Goal: Task Accomplishment & Management: Manage account settings

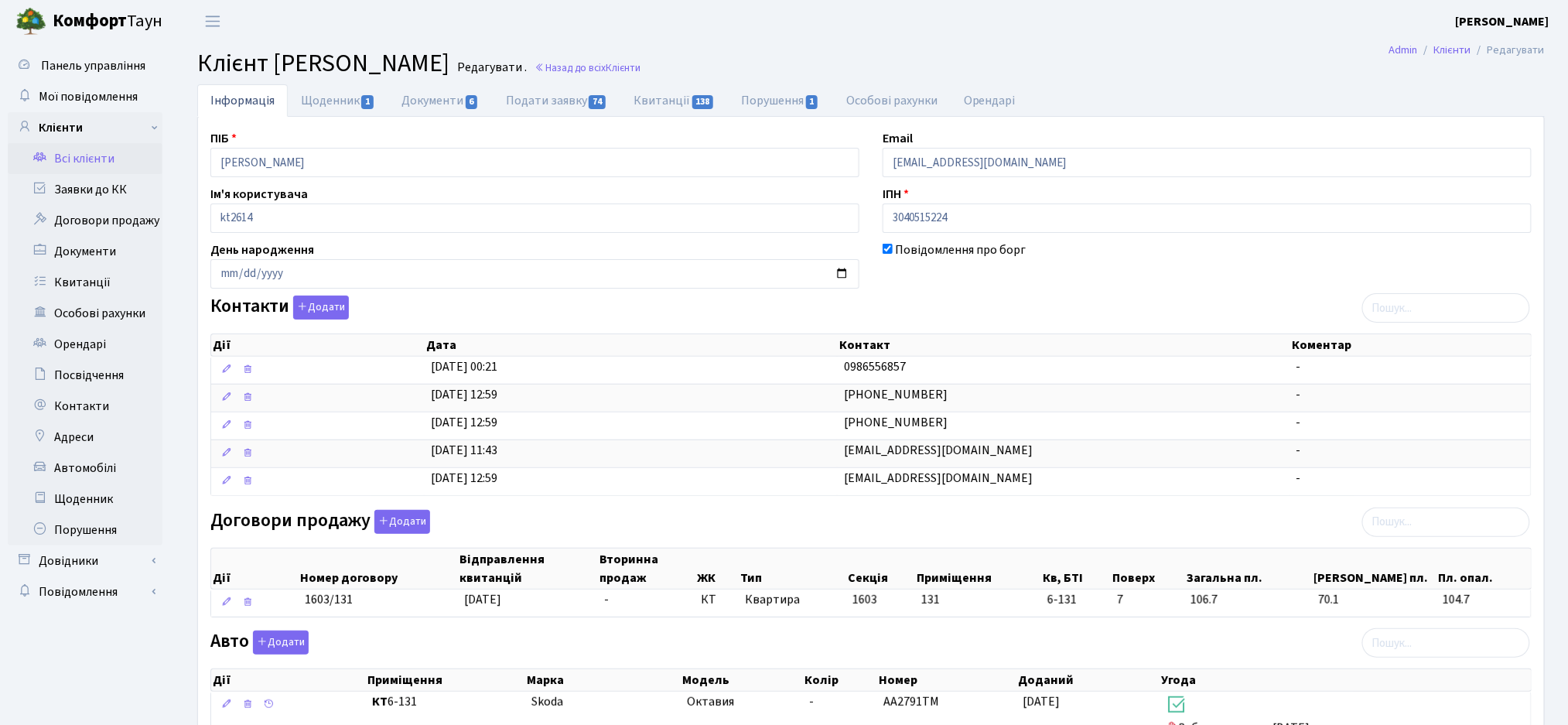
click at [113, 164] on link "Всі клієнти" at bounding box center [85, 158] width 155 height 31
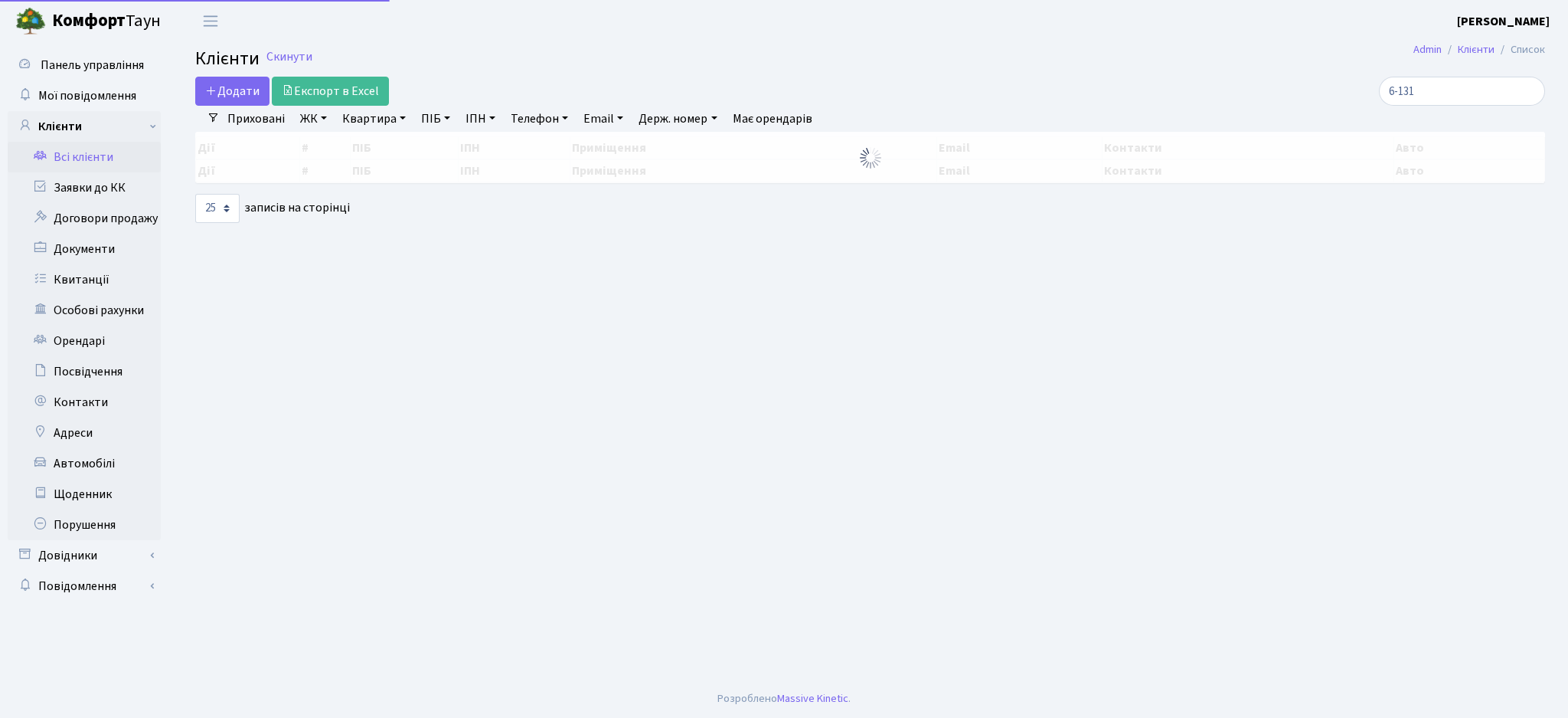
select select "25"
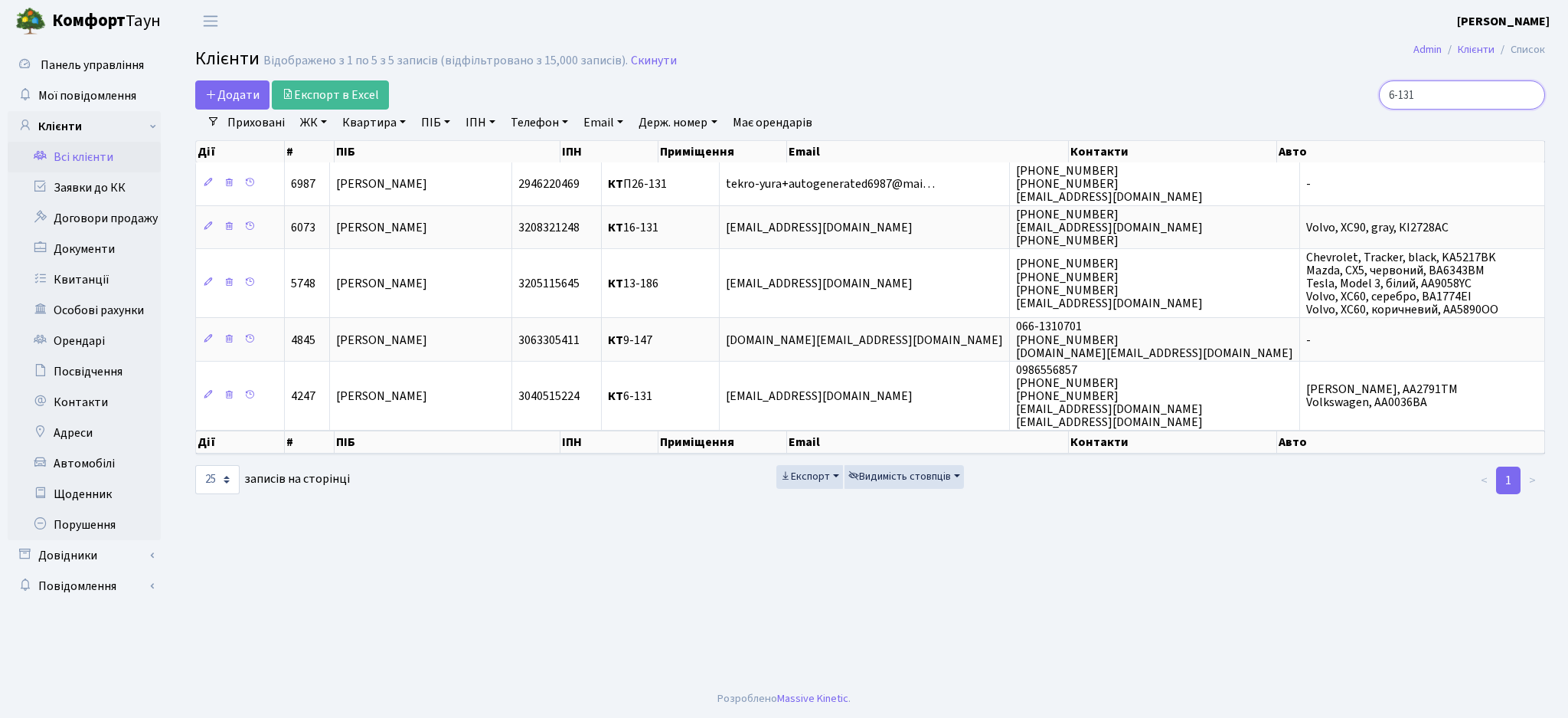
drag, startPoint x: 1427, startPoint y: 95, endPoint x: 1310, endPoint y: 101, distance: 117.2
click at [1310, 99] on div "6-131" at bounding box center [1327, 95] width 435 height 29
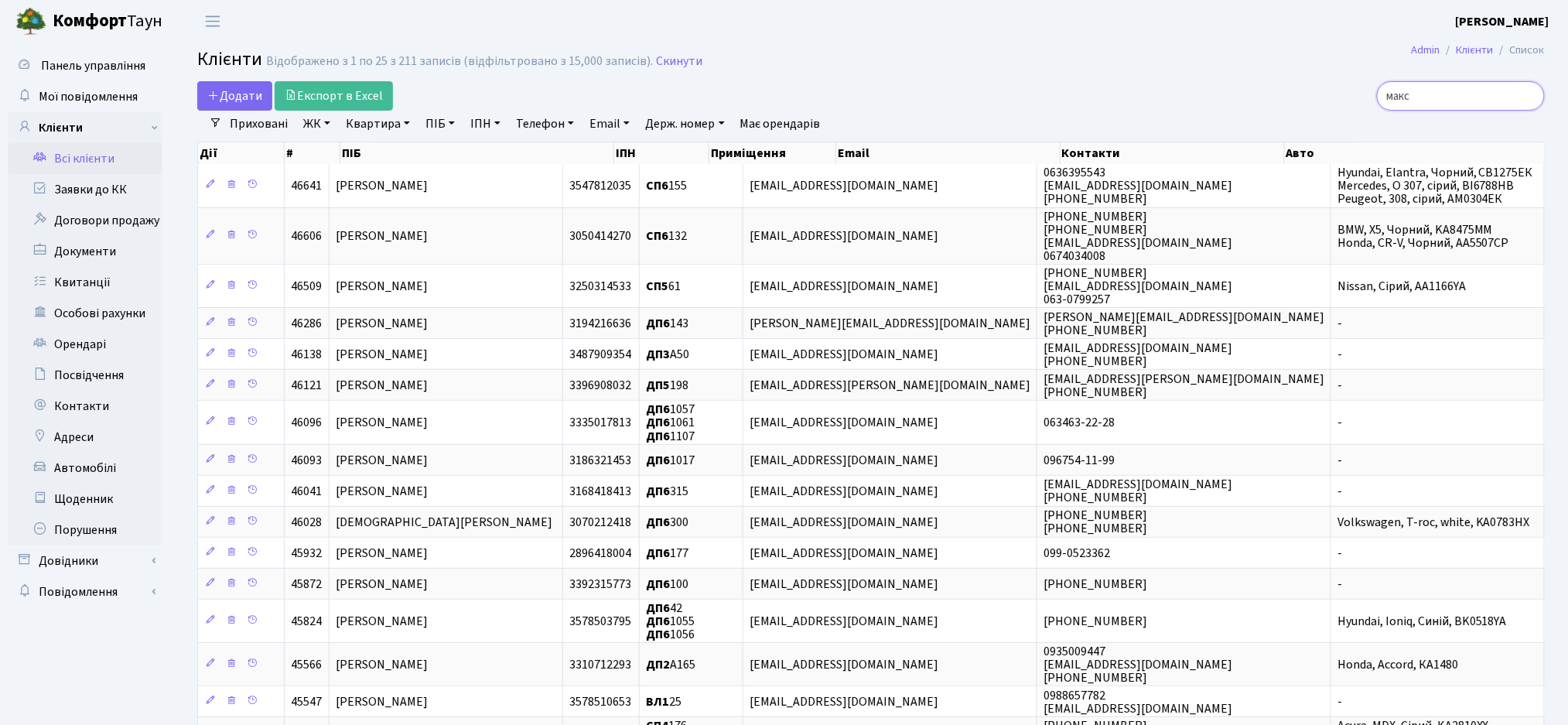
drag, startPoint x: 1446, startPoint y: 100, endPoint x: 1347, endPoint y: 100, distance: 99.0
click at [1347, 100] on div "макс" at bounding box center [1328, 96] width 434 height 30
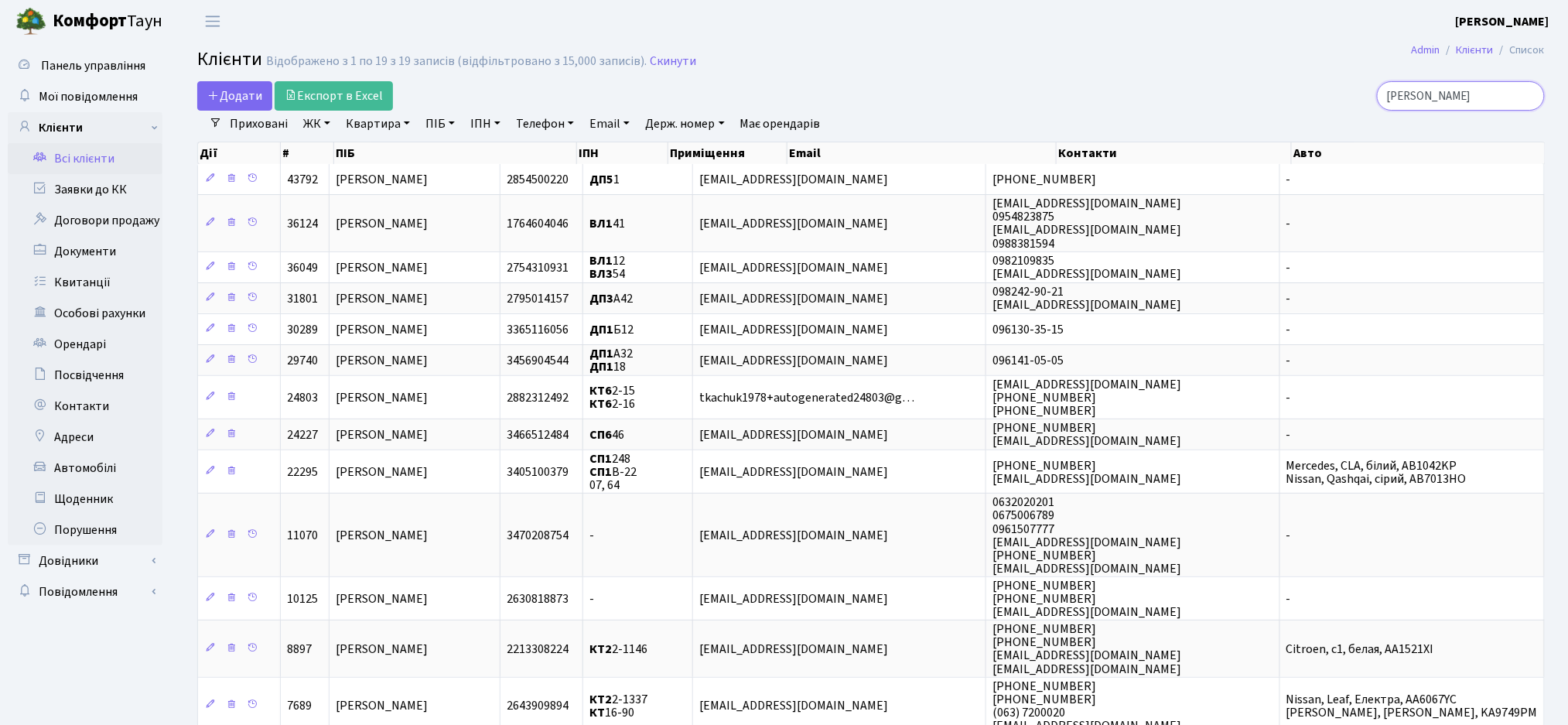
type input "ткачук"
click at [325, 120] on link "ЖК" at bounding box center [316, 124] width 39 height 26
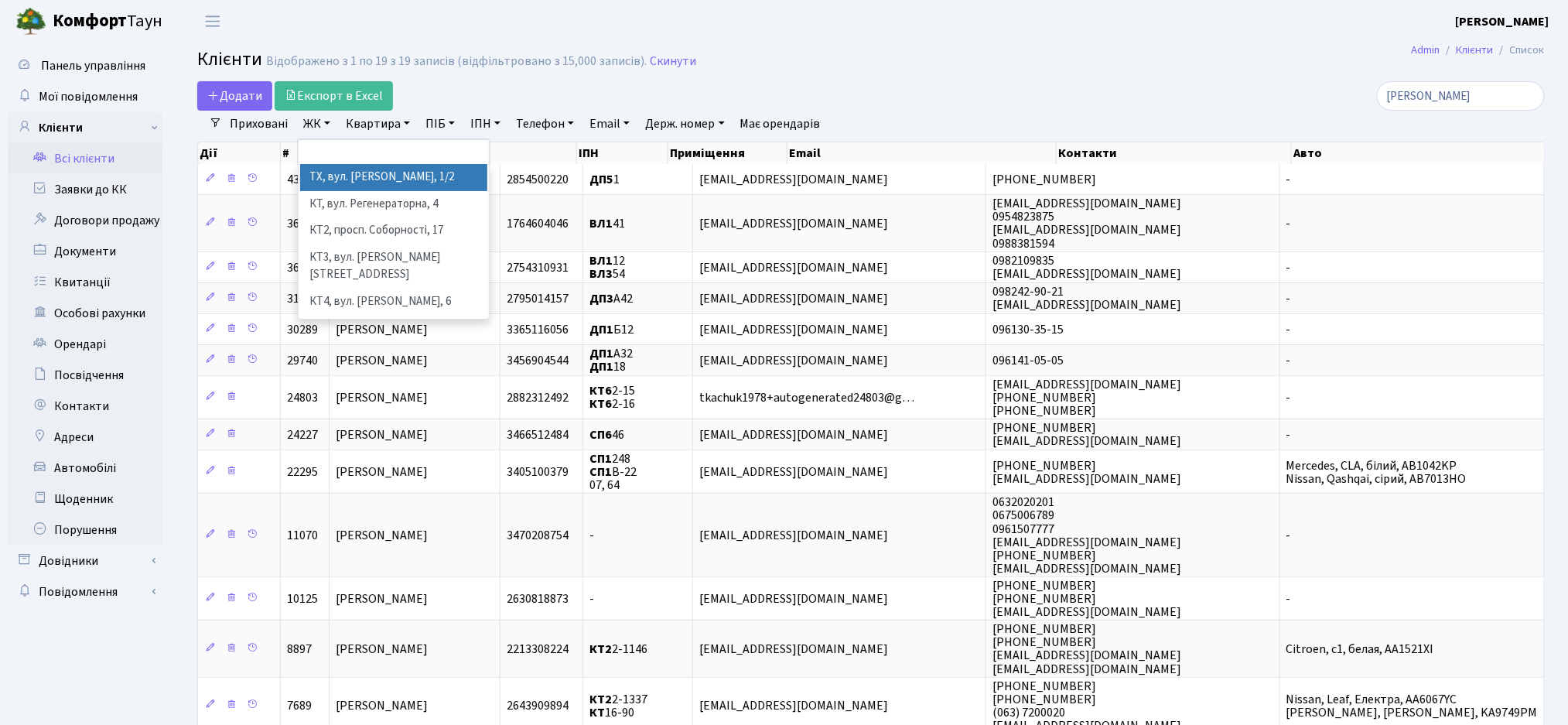
click at [325, 120] on link "ЖК" at bounding box center [316, 124] width 39 height 26
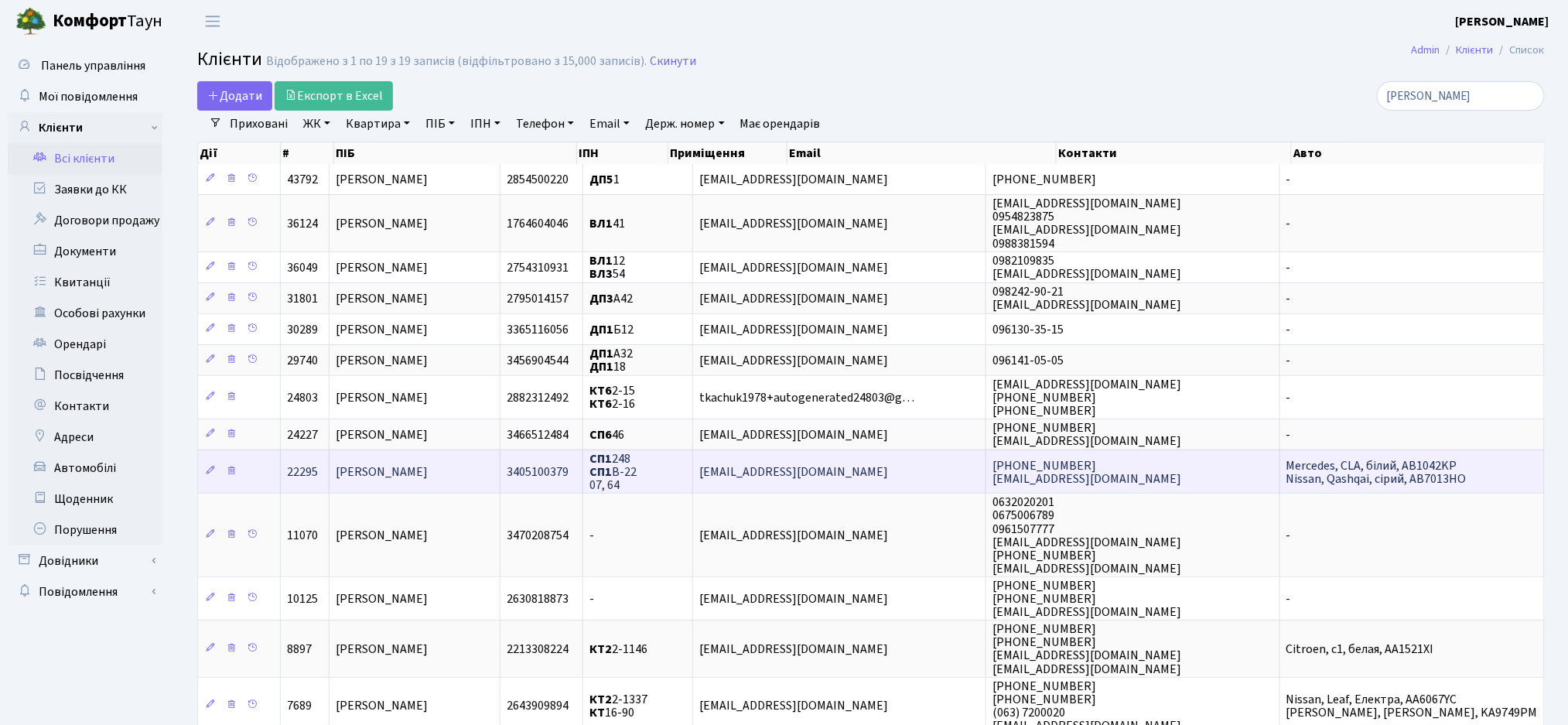
click at [637, 472] on span "СП1 248 СП1 В-22 07, 64" at bounding box center [613, 472] width 47 height 43
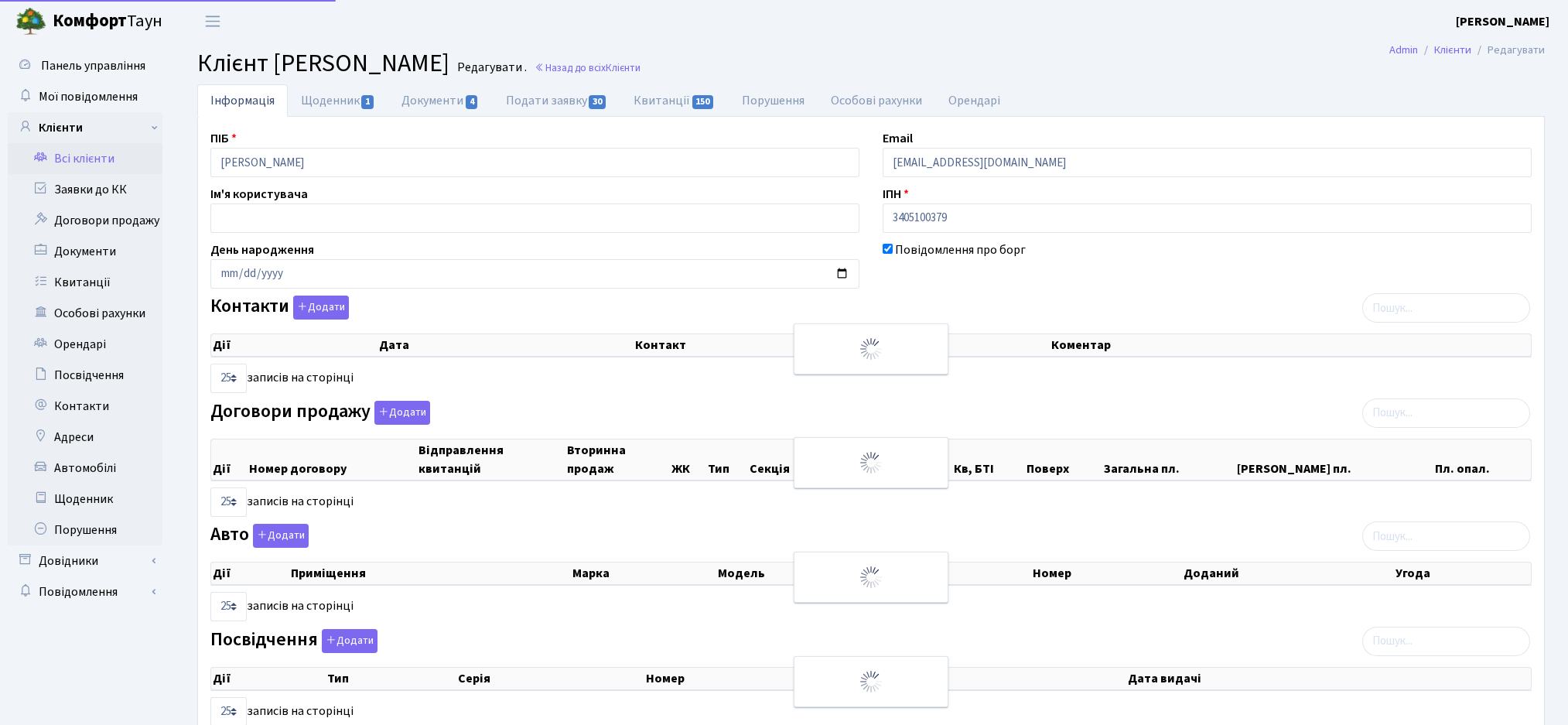
select select "25"
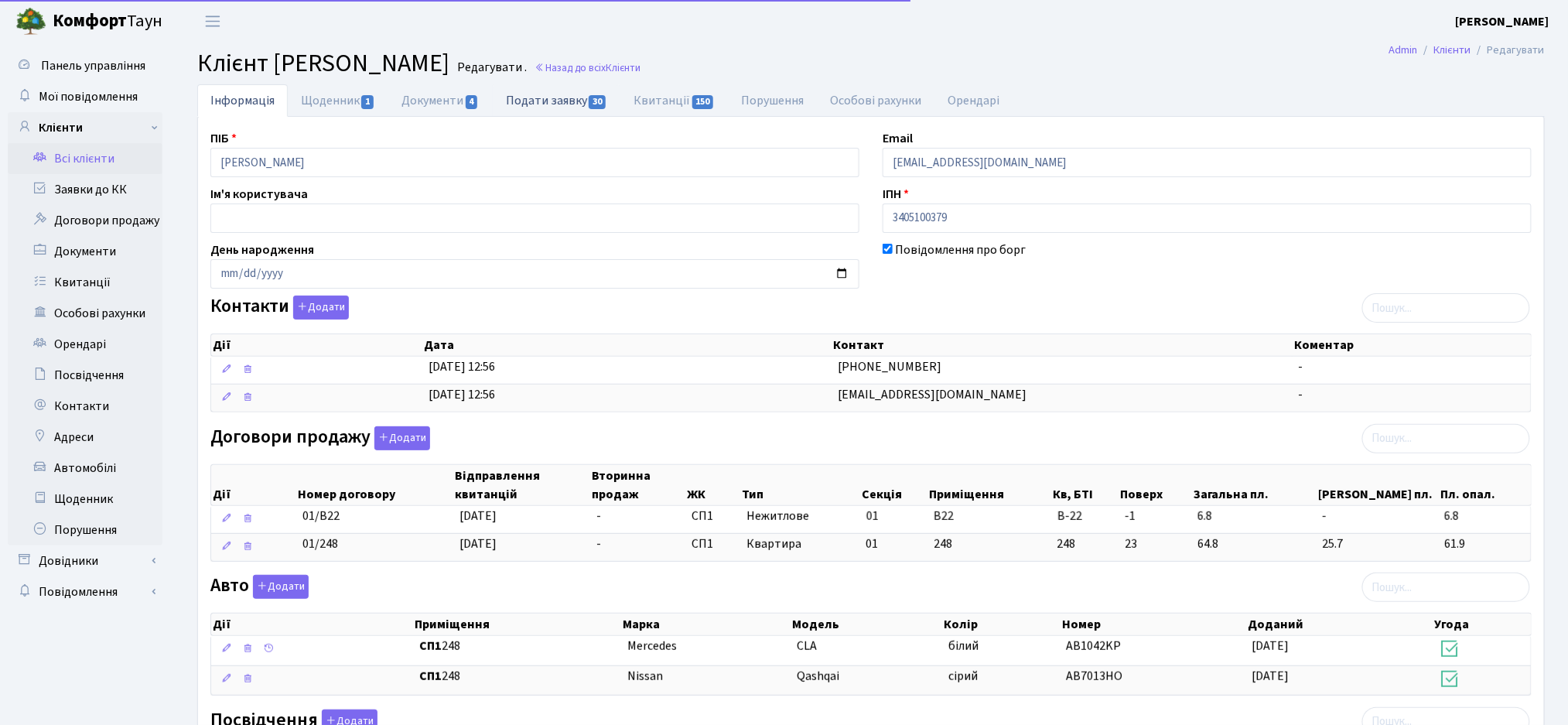
click at [551, 108] on link "Подати заявку 30" at bounding box center [556, 100] width 128 height 32
select select "25"
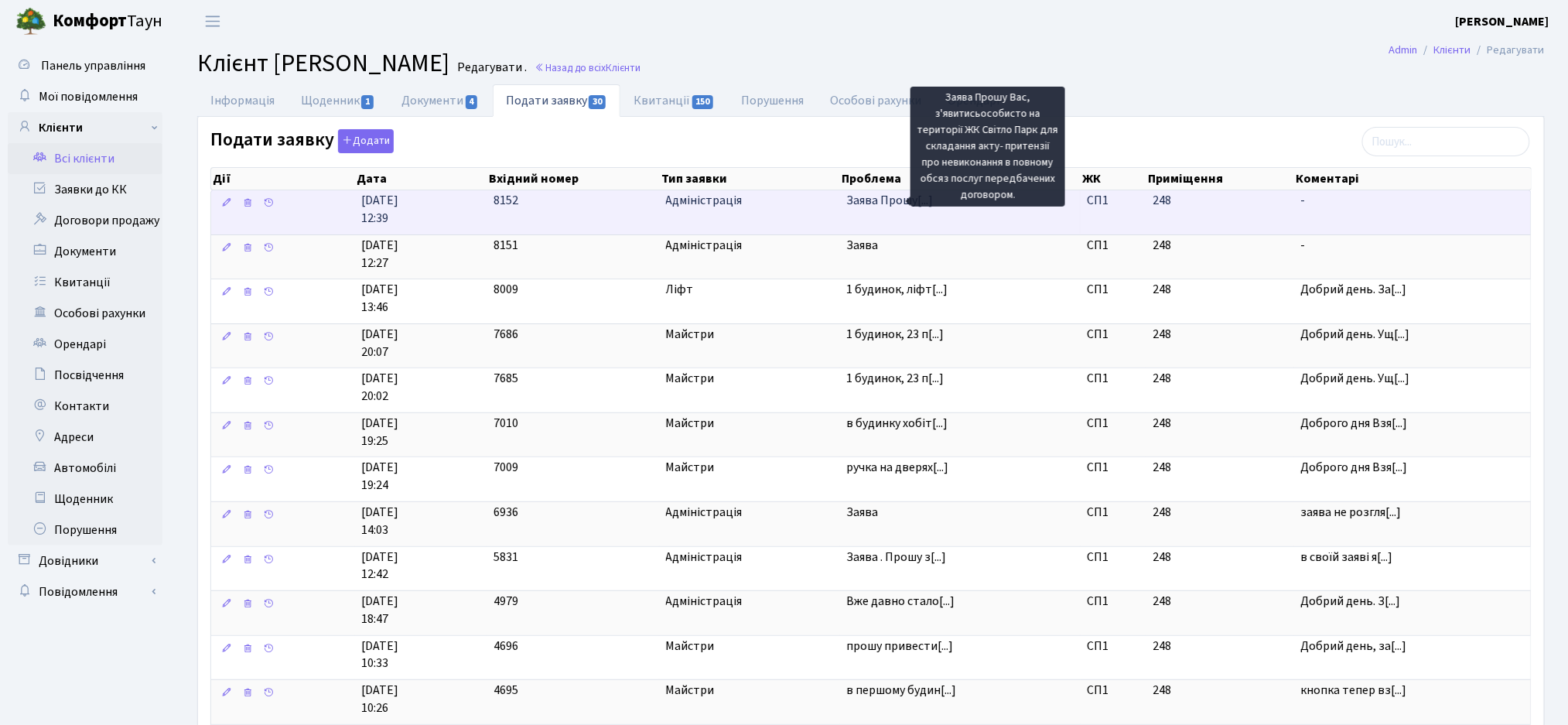
click at [868, 202] on span "Заява Прошу[...]" at bounding box center [890, 200] width 87 height 17
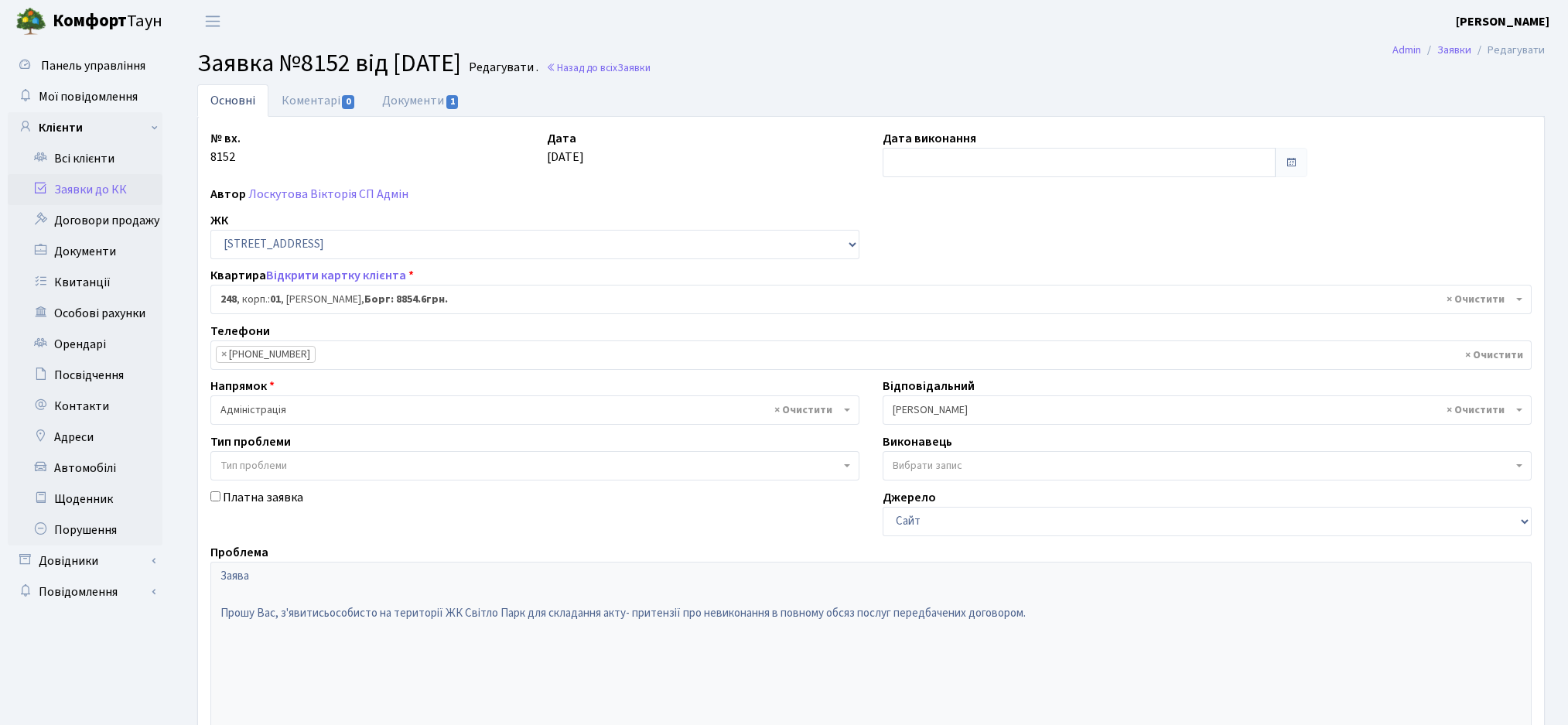
select select "20173"
click at [455, 108] on span "1" at bounding box center [452, 102] width 12 height 14
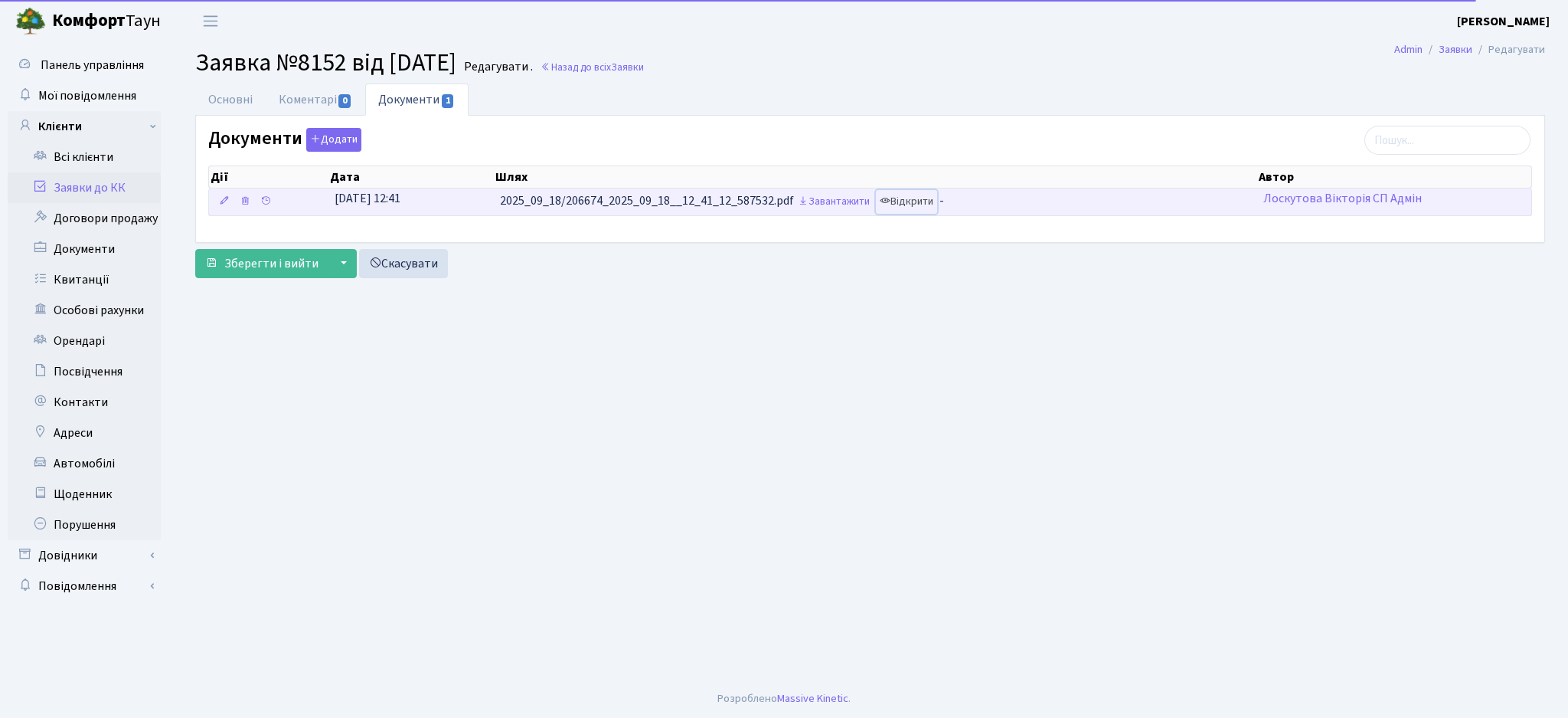
click at [925, 197] on link "Відкрити" at bounding box center [906, 202] width 61 height 24
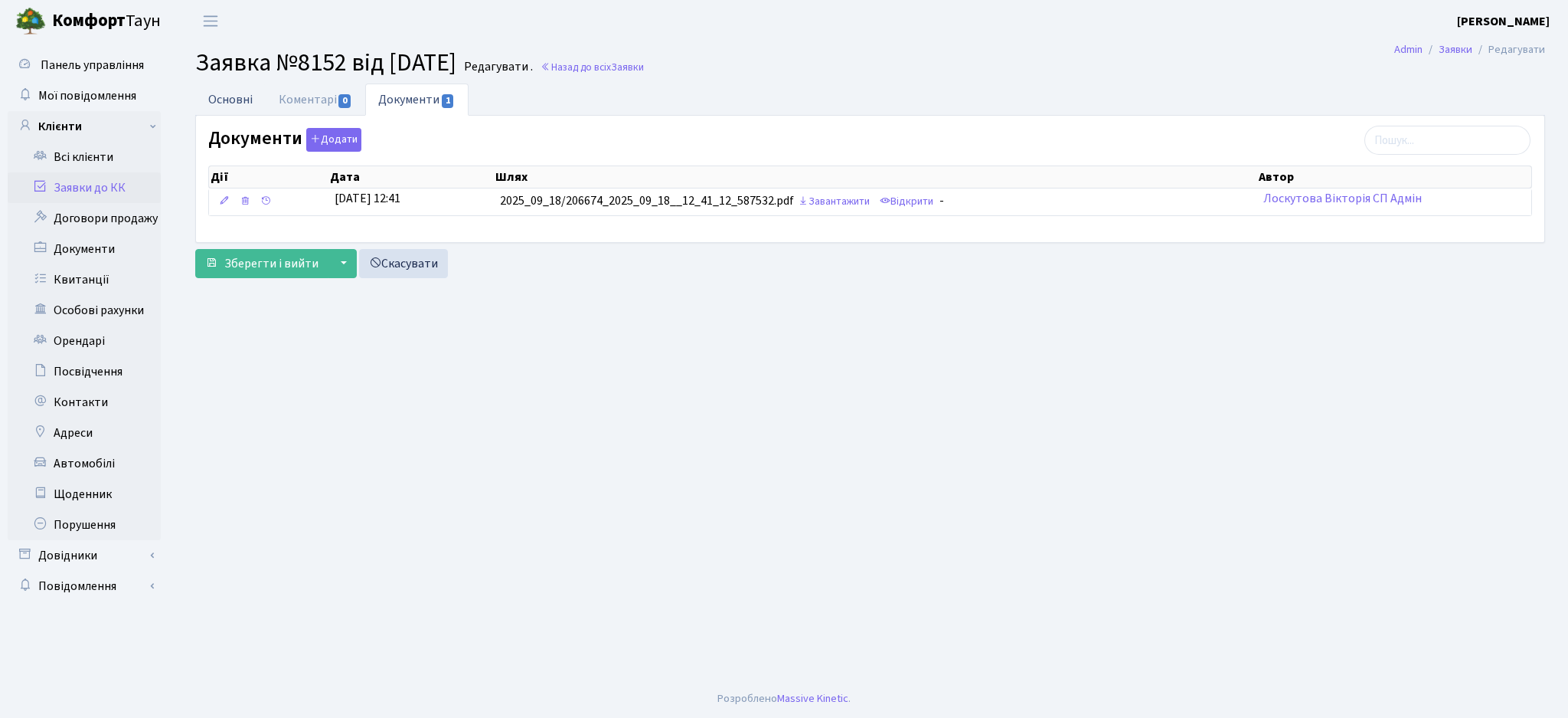
click at [224, 103] on link "Основні" at bounding box center [230, 99] width 71 height 32
